Goal: Task Accomplishment & Management: Complete application form

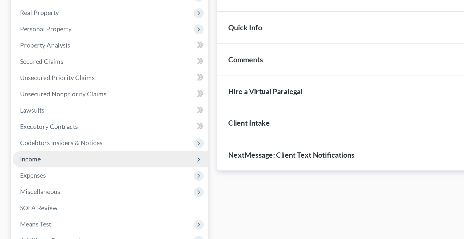
click at [20, 166] on span "Income" at bounding box center [17, 164] width 12 height 4
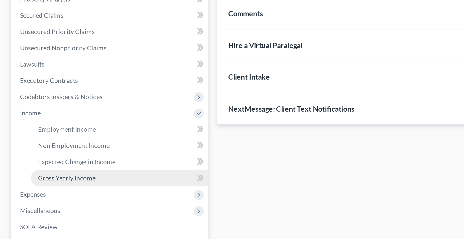
click at [44, 201] on span "Gross Yearly Income" at bounding box center [37, 201] width 32 height 4
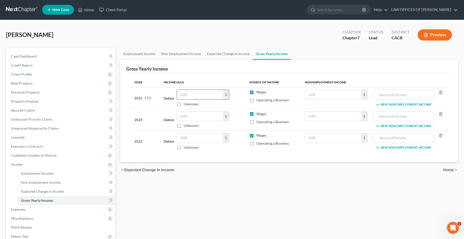
click at [199, 96] on input "text" at bounding box center [200, 95] width 46 height 10
click at [208, 117] on input "text" at bounding box center [200, 117] width 46 height 10
click at [204, 93] on input "35,309.75" at bounding box center [200, 95] width 46 height 10
type input "35,309.79"
click at [206, 119] on input "text" at bounding box center [200, 117] width 46 height 10
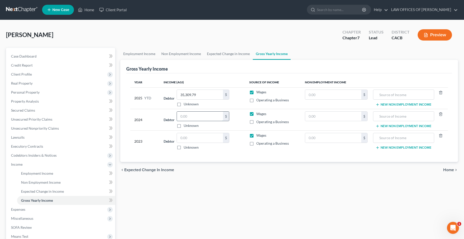
click at [197, 116] on input "text" at bounding box center [200, 117] width 46 height 10
click at [194, 117] on input "text" at bounding box center [200, 117] width 46 height 10
type input "50,700"
click at [199, 137] on input "text" at bounding box center [200, 138] width 46 height 10
click at [200, 138] on input "text" at bounding box center [200, 138] width 46 height 10
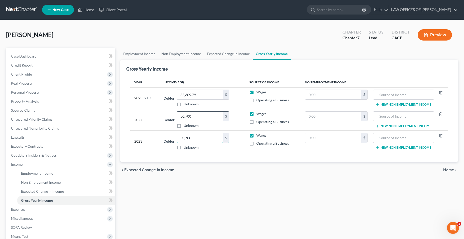
type input "50,700"
drag, startPoint x: 200, startPoint y: 115, endPoint x: 193, endPoint y: 117, distance: 6.4
click at [193, 117] on input "50,700" at bounding box center [200, 117] width 46 height 10
click at [190, 116] on input "text" at bounding box center [200, 117] width 46 height 10
click at [188, 118] on input "text" at bounding box center [200, 117] width 46 height 10
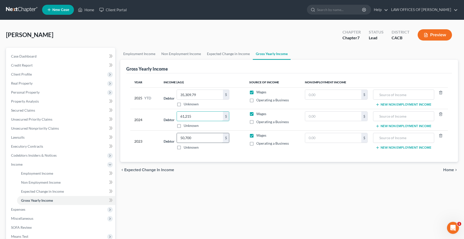
type input "61,215"
click at [204, 139] on input "50,700" at bounding box center [200, 138] width 46 height 10
click at [204, 156] on div "Year Income (AGI) Source of Income Non Employment Income 2025 YTD Debtor 35,309…" at bounding box center [288, 118] width 325 height 89
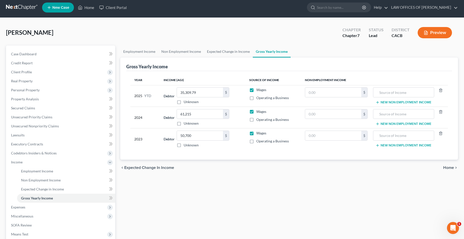
scroll to position [3, 0]
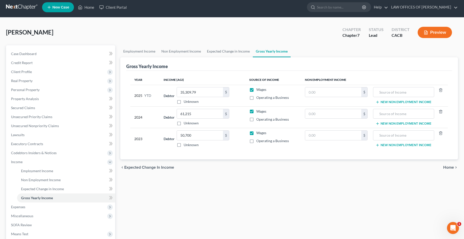
click at [454, 168] on icon "chevron_right" at bounding box center [456, 167] width 4 height 4
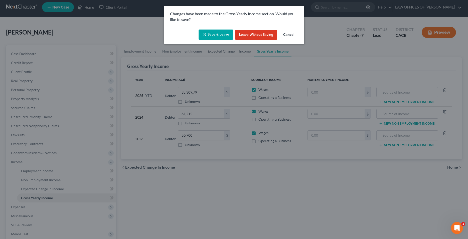
click at [215, 34] on button "Save & Leave" at bounding box center [216, 35] width 35 height 11
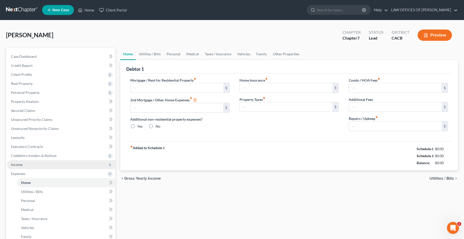
click at [19, 161] on span "Income" at bounding box center [61, 164] width 108 height 9
type input "0.00"
radio input "true"
type input "0.00"
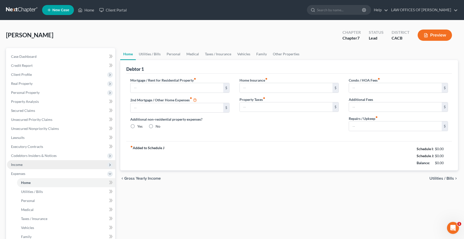
type input "0.00"
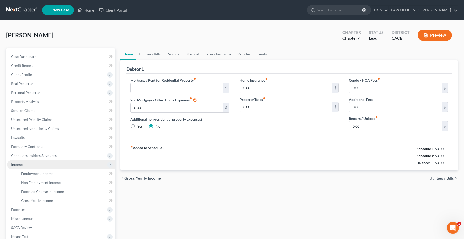
click at [23, 164] on span "Income" at bounding box center [61, 164] width 108 height 9
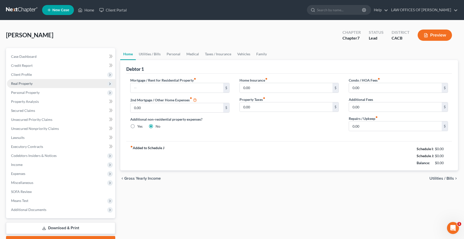
click at [31, 85] on span "Real Property" at bounding box center [22, 83] width 22 height 4
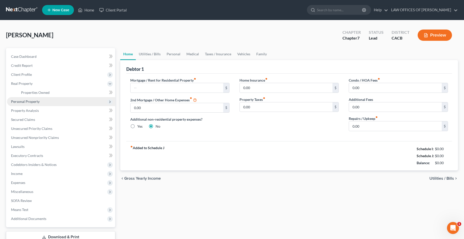
click at [36, 103] on span "Personal Property" at bounding box center [25, 101] width 29 height 4
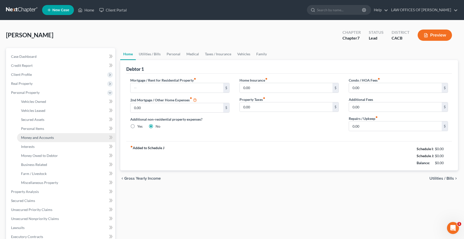
click at [48, 138] on span "Money and Accounts" at bounding box center [37, 137] width 33 height 4
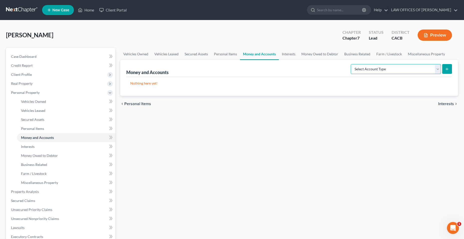
click at [350, 64] on select "Select Account Type Brokerage Cash on Hand Certificates of Deposit Checking Acc…" at bounding box center [395, 69] width 90 height 10
select select "checking"
click option "Checking Account" at bounding box center [0, 0] width 0 height 0
click at [446, 71] on button "submit" at bounding box center [447, 69] width 10 height 10
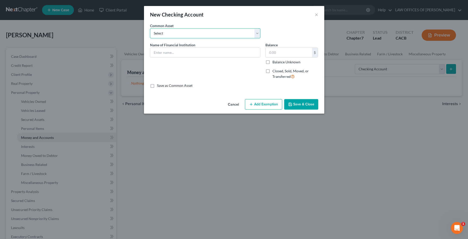
click at [150, 28] on select "Select BANK OF AMERICA (JOINT) [PERSON_NAME] FARGO [PERSON_NAME] Bank Bank of A…" at bounding box center [205, 33] width 110 height 10
select select "2"
click option "Chase Bank" at bounding box center [0, 0] width 0 height 0
type input "Chase Bank"
click at [302, 52] on input "1,000.00" at bounding box center [289, 53] width 46 height 10
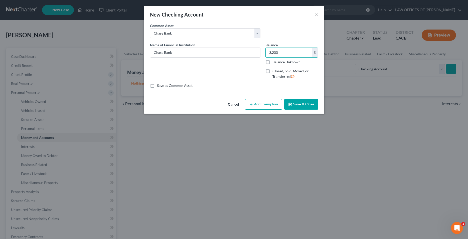
type input "3,200"
click at [300, 105] on button "Save & Close" at bounding box center [301, 104] width 34 height 11
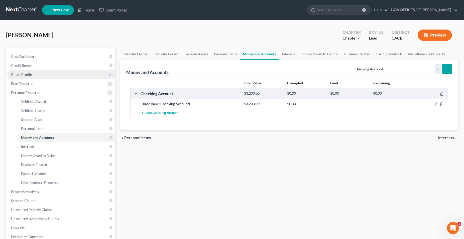
click at [30, 76] on span "Client Profile" at bounding box center [21, 74] width 21 height 4
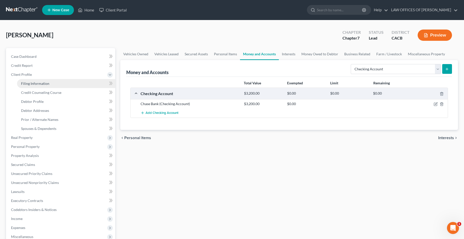
click at [45, 83] on span "Filing Information" at bounding box center [35, 83] width 28 height 4
select select "1"
select select "0"
select select "4"
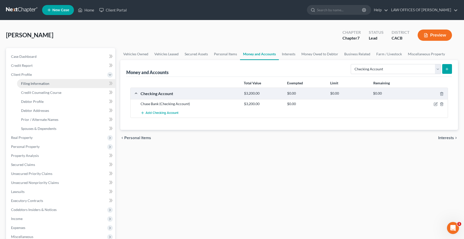
select select "0"
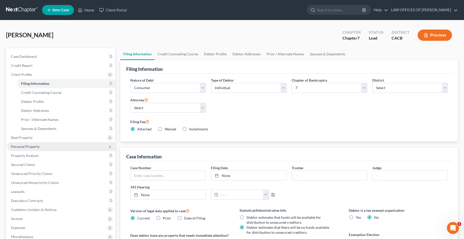
click at [31, 148] on span "Personal Property" at bounding box center [25, 146] width 29 height 4
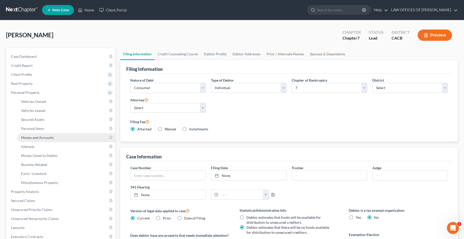
click at [49, 138] on span "Money and Accounts" at bounding box center [37, 137] width 33 height 4
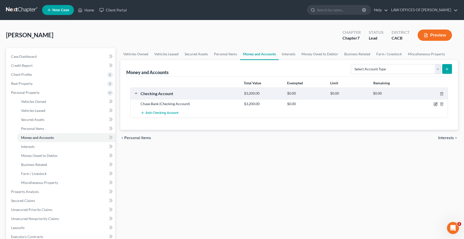
click at [435, 104] on icon "button" at bounding box center [435, 104] width 4 height 4
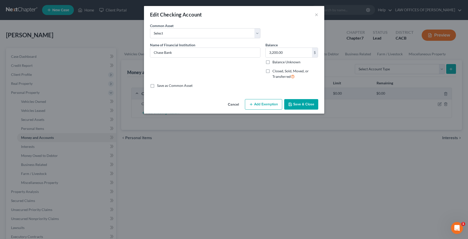
click at [269, 106] on button "Add Exemption" at bounding box center [263, 104] width 37 height 11
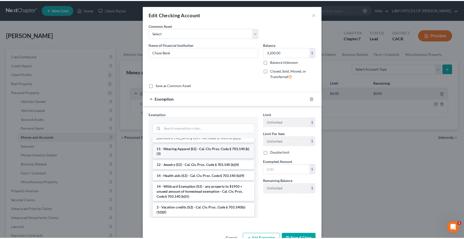
scroll to position [77, 0]
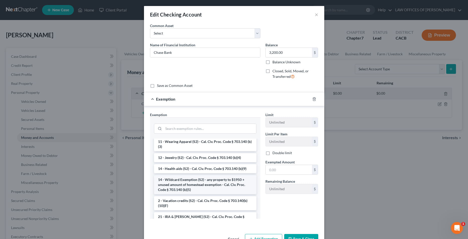
click at [186, 186] on li "14 - Wildcard Exemption (S2) - any property to $1950 + unused amount of homeste…" at bounding box center [205, 184] width 102 height 19
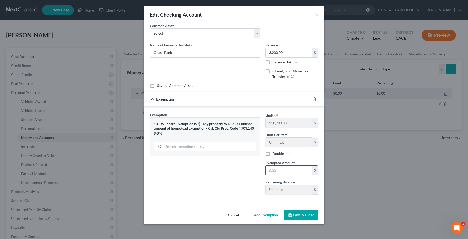
click at [289, 172] on input "text" at bounding box center [289, 171] width 46 height 10
type input "3,200"
click at [303, 215] on button "Save & Close" at bounding box center [301, 215] width 34 height 11
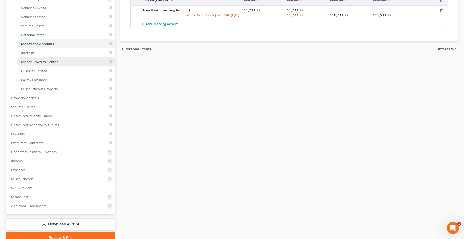
scroll to position [102, 0]
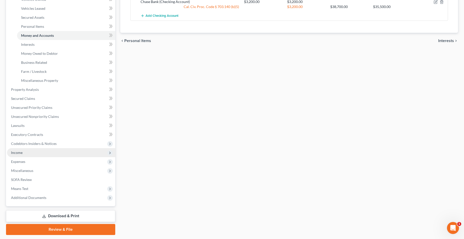
click at [21, 154] on span "Income" at bounding box center [17, 152] width 12 height 4
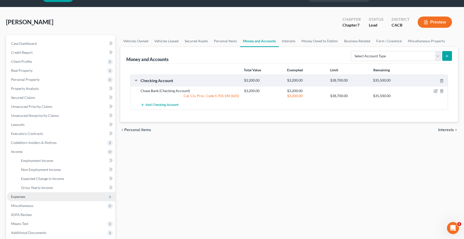
scroll to position [12, 0]
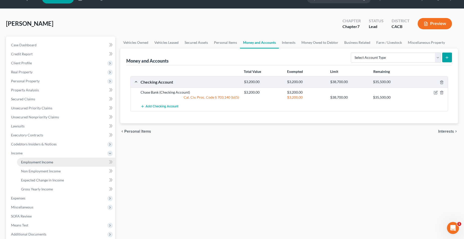
click at [47, 164] on span "Employment Income" at bounding box center [37, 162] width 32 height 4
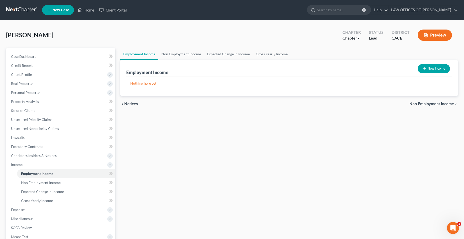
click at [436, 69] on button "New Income" at bounding box center [433, 68] width 32 height 9
select select "0"
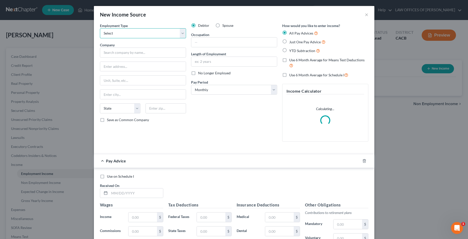
click at [100, 28] on select "Select Full or [DEMOGRAPHIC_DATA] Employment Self Employment" at bounding box center [143, 33] width 86 height 10
select select "0"
click option "Full or [DEMOGRAPHIC_DATA] Employment" at bounding box center [0, 0] width 0 height 0
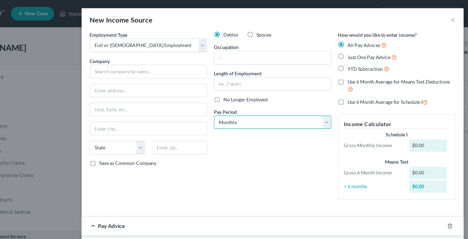
click at [191, 85] on select "Select Monthly Twice Monthly Every Other Week Weekly" at bounding box center [234, 90] width 86 height 10
click at [239, 91] on select "Select Monthly Twice Monthly Every Other Week Weekly" at bounding box center [234, 90] width 86 height 10
click at [289, 50] on label "YTD Subtraction" at bounding box center [304, 51] width 31 height 6
click at [291, 50] on input "YTD Subtraction" at bounding box center [292, 49] width 3 height 3
radio input "true"
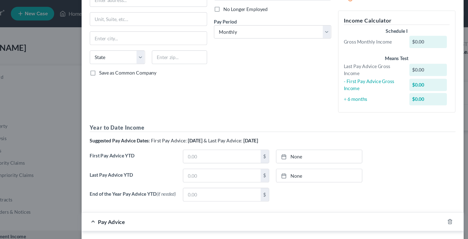
scroll to position [76, 0]
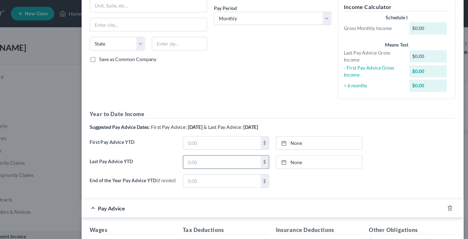
click at [178, 120] on input "text" at bounding box center [196, 119] width 57 height 10
type input "07,152,025"
click at [178, 107] on input "text" at bounding box center [196, 105] width 57 height 10
type input "01,012,025"
click at [156, 114] on label "Last Pay Advice YTD" at bounding box center [131, 121] width 68 height 14
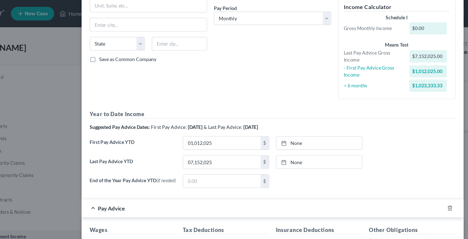
scroll to position [102, 0]
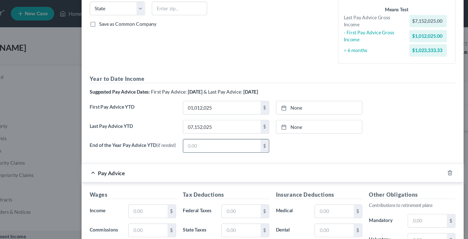
click at [175, 109] on input "text" at bounding box center [196, 107] width 57 height 10
type input "35,309.79"
click at [157, 111] on label "End of the Year Pay Advice YTD (if needed)" at bounding box center [131, 109] width 68 height 14
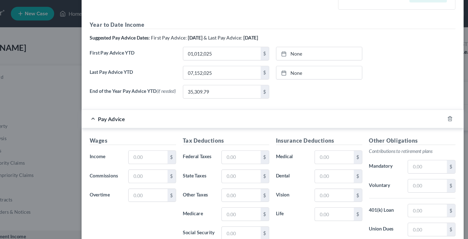
scroll to position [159, 0]
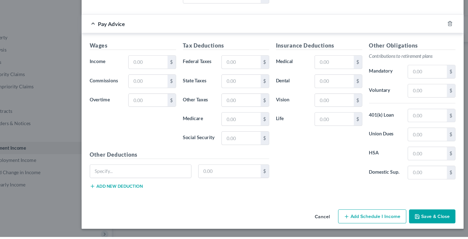
click at [347, 226] on button "Save & Close" at bounding box center [351, 224] width 34 height 11
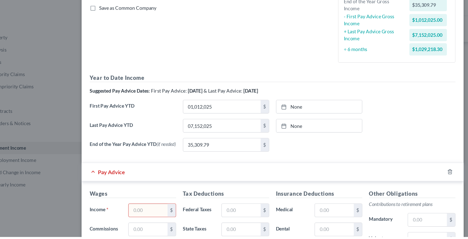
scroll to position [0, 0]
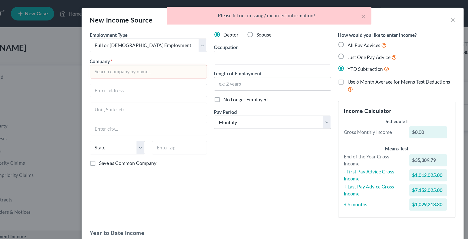
click at [147, 53] on input "text" at bounding box center [143, 53] width 86 height 10
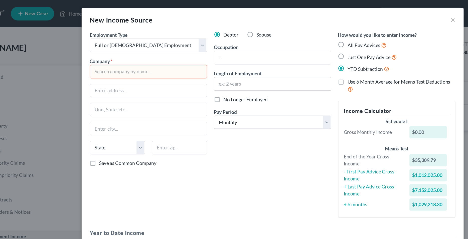
click at [139, 49] on input "text" at bounding box center [143, 53] width 86 height 10
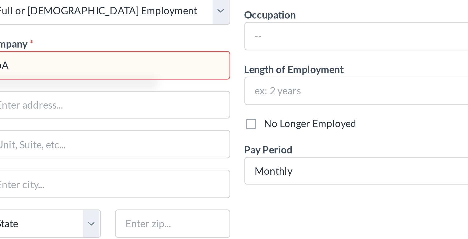
type input "b"
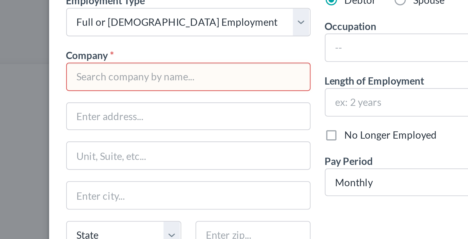
type input "b"
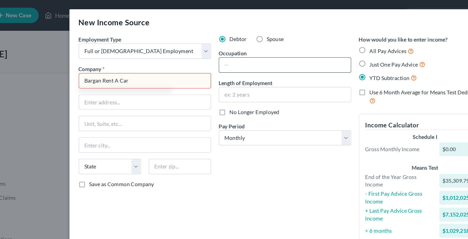
type input "Bargan Rent A Car"
click at [211, 41] on input "text" at bounding box center [234, 43] width 86 height 10
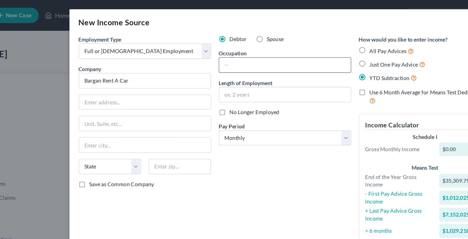
click at [199, 41] on input "text" at bounding box center [234, 43] width 86 height 10
type input "Salesman"
click at [198, 109] on div "Debtor Spouse Occupation Salesman Length of Employment No Longer Employed Pay P…" at bounding box center [234, 93] width 91 height 141
click at [204, 63] on input "text" at bounding box center [234, 62] width 86 height 10
type input "3 years"
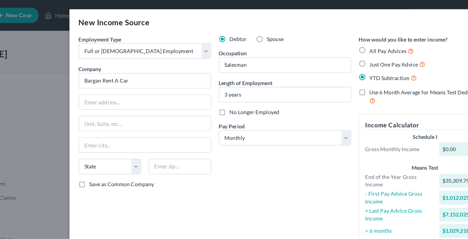
click at [198, 75] on label "No Longer Employed" at bounding box center [214, 73] width 33 height 5
click at [200, 74] on input "No Longer Employed" at bounding box center [201, 72] width 3 height 3
checkbox input "true"
click at [127, 67] on input "text" at bounding box center [143, 67] width 86 height 10
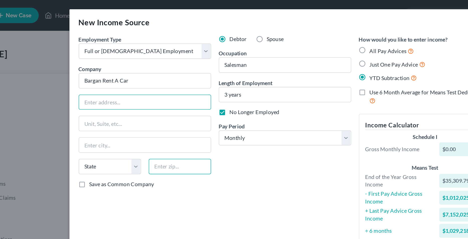
click at [155, 110] on input "text" at bounding box center [165, 108] width 41 height 10
type input "90703"
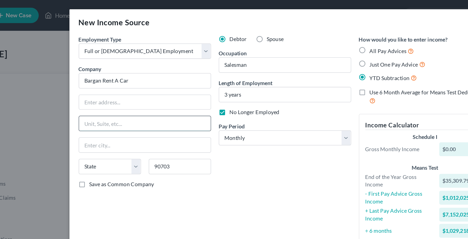
click at [160, 78] on input "text" at bounding box center [143, 81] width 86 height 10
type input "Cerritos"
select select "4"
click at [132, 66] on input "text" at bounding box center [143, 67] width 86 height 10
click at [132, 68] on input "text" at bounding box center [143, 67] width 86 height 10
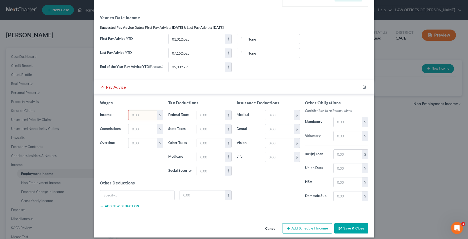
scroll to position [159, 0]
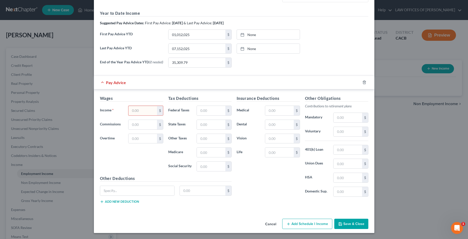
type input "[STREET_ADDRESS]"
click at [345, 224] on button "Save & Close" at bounding box center [351, 224] width 34 height 11
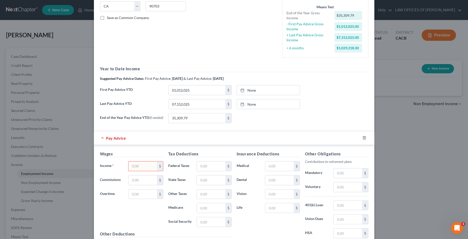
scroll to position [128, 0]
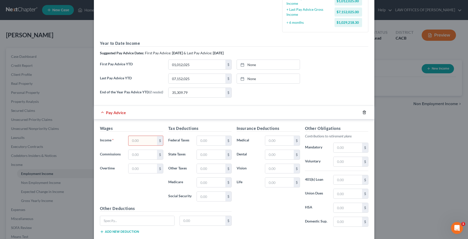
click at [362, 114] on icon "button" at bounding box center [364, 112] width 4 height 4
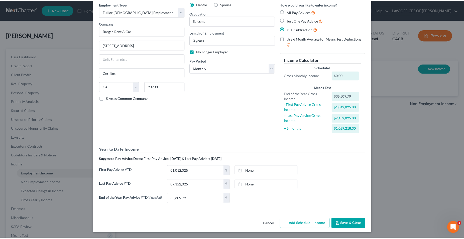
scroll to position [23, 0]
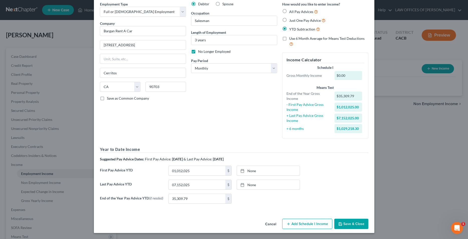
click at [352, 224] on button "Save & Close" at bounding box center [351, 224] width 34 height 11
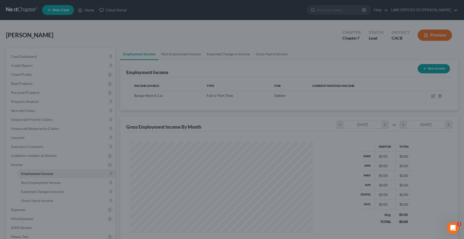
scroll to position [250255, 250154]
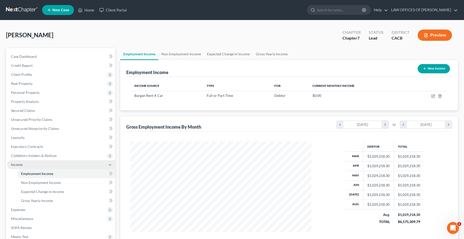
click at [17, 164] on span "Income" at bounding box center [17, 164] width 12 height 4
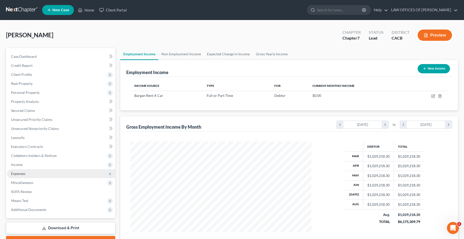
click at [22, 173] on span "Expenses" at bounding box center [18, 173] width 14 height 4
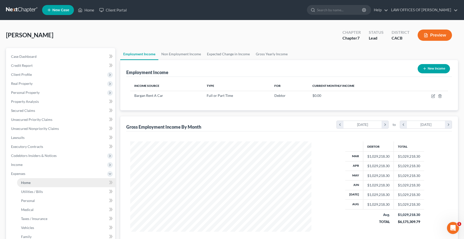
click at [29, 183] on span "Home" at bounding box center [26, 182] width 10 height 4
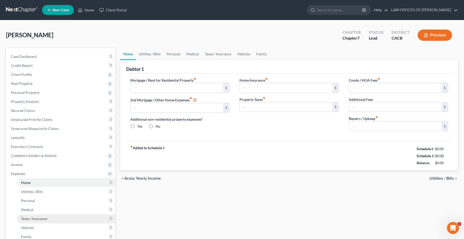
type input "0.00"
radio input "true"
type input "0.00"
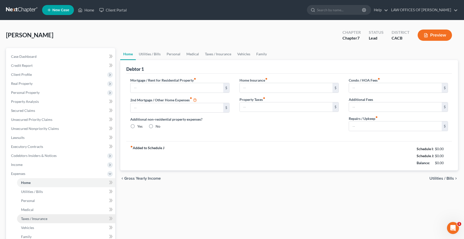
type input "0.00"
click at [447, 180] on span "Utilities / Bills" at bounding box center [441, 178] width 25 height 4
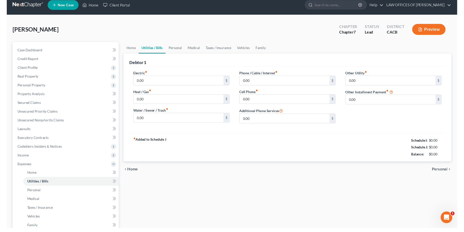
scroll to position [6, 0]
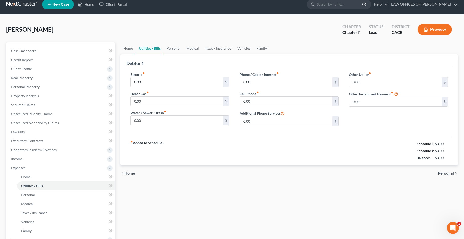
click at [183, 188] on div "Home Utilities / Bills Personal Medical Taxes / Insurance Vehicles Family Debto…" at bounding box center [289, 173] width 342 height 262
click at [101, 27] on div "[PERSON_NAME] Upgraded Chapter Chapter 7 Status Lead District CACB Preview" at bounding box center [232, 32] width 452 height 22
click at [158, 196] on div "Home Utilities / Bills Personal Medical Taxes / Insurance Vehicles Family Debto…" at bounding box center [289, 173] width 342 height 262
click at [166, 189] on div "Home Utilities / Bills Personal Medical Taxes / Insurance Vehicles Family Debto…" at bounding box center [289, 173] width 342 height 262
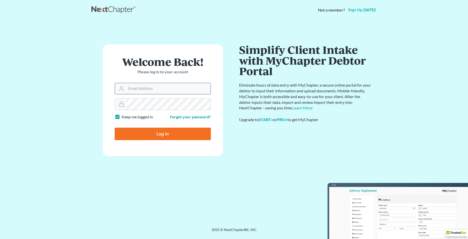
click at [147, 90] on input "Email Address" at bounding box center [168, 88] width 84 height 11
type input "[EMAIL_ADDRESS][DOMAIN_NAME]"
